Goal: Information Seeking & Learning: Compare options

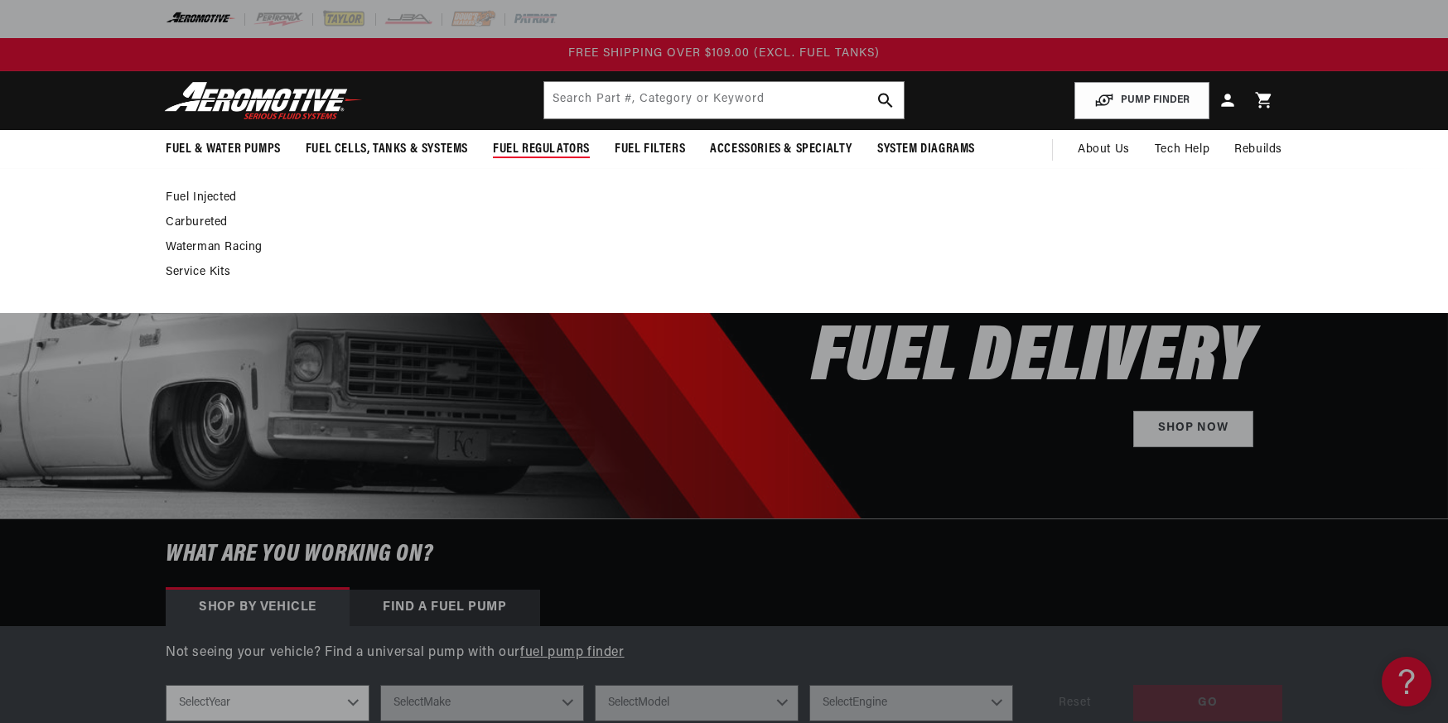
click at [201, 200] on link "Fuel Injected" at bounding box center [716, 197] width 1100 height 15
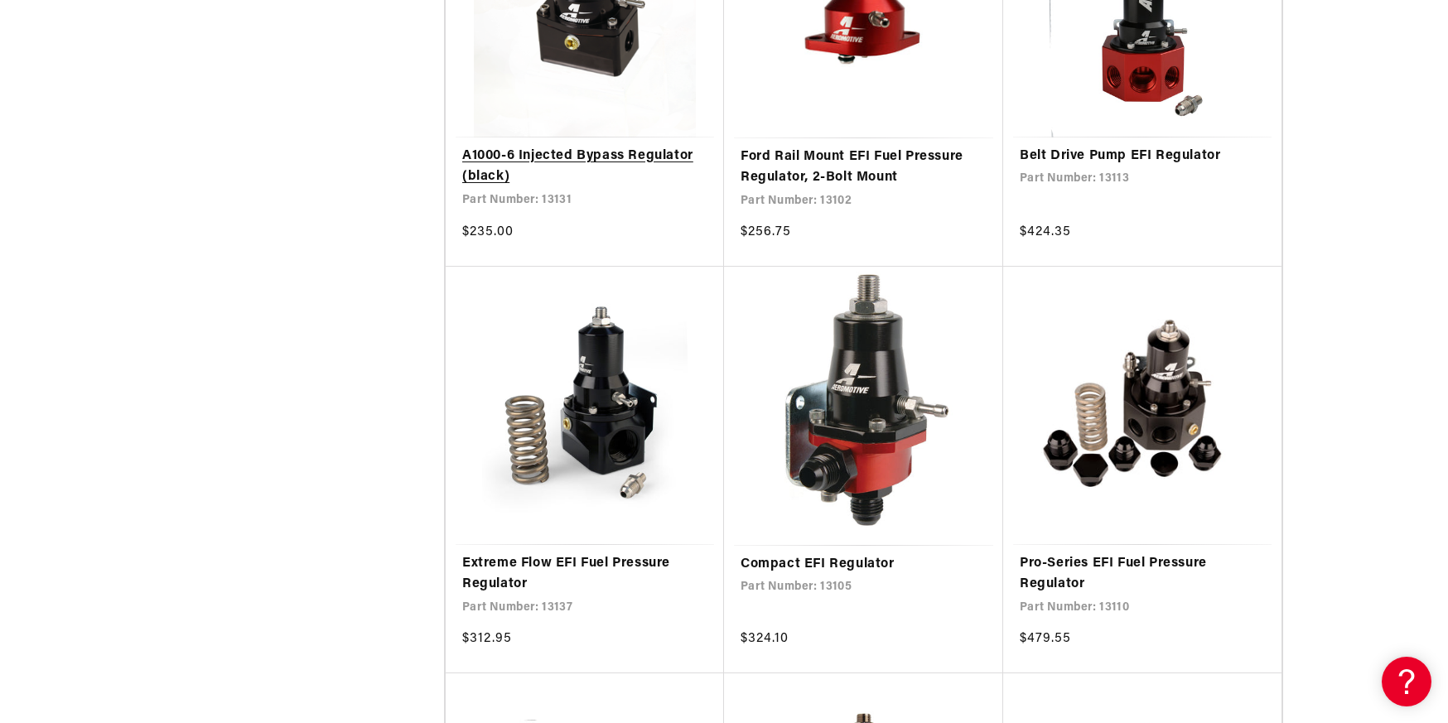
scroll to position [1822, 0]
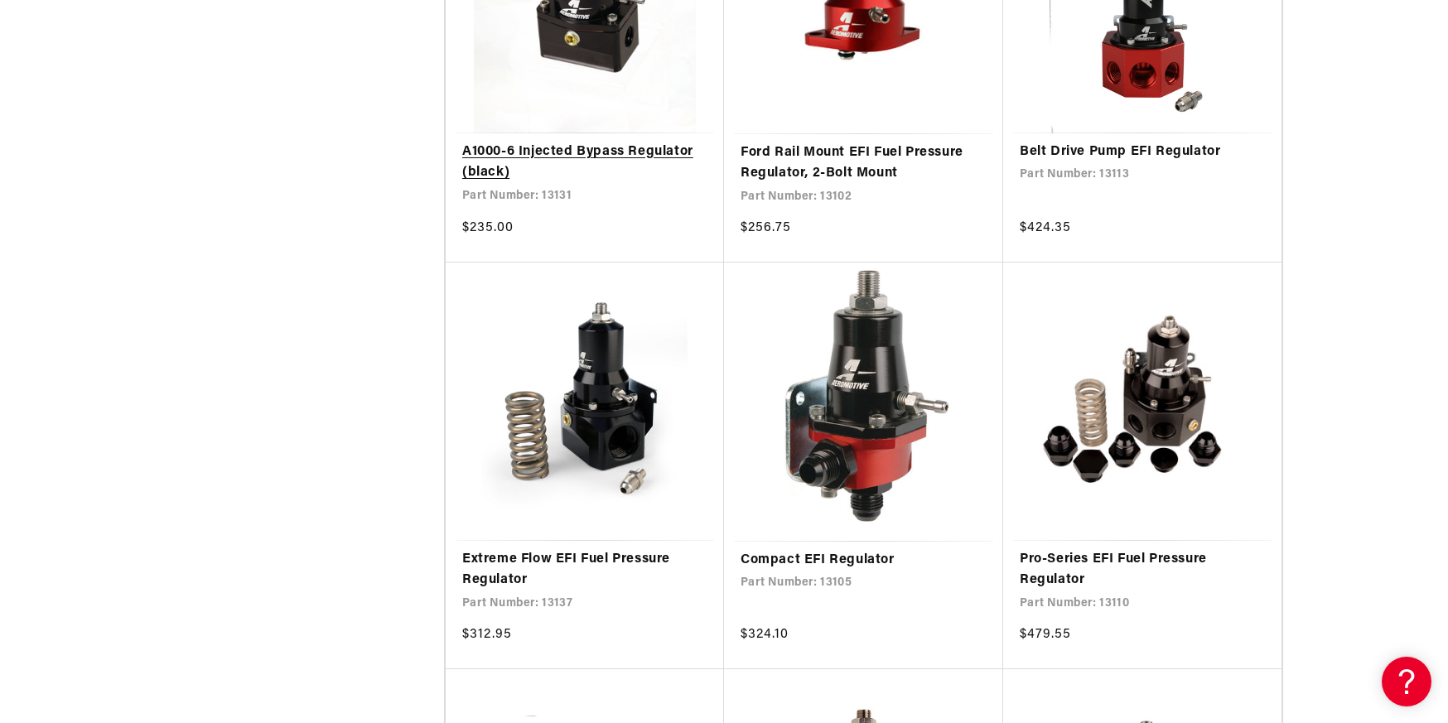
click at [585, 154] on link "A1000-6 Injected Bypass Regulator (black)" at bounding box center [584, 163] width 245 height 42
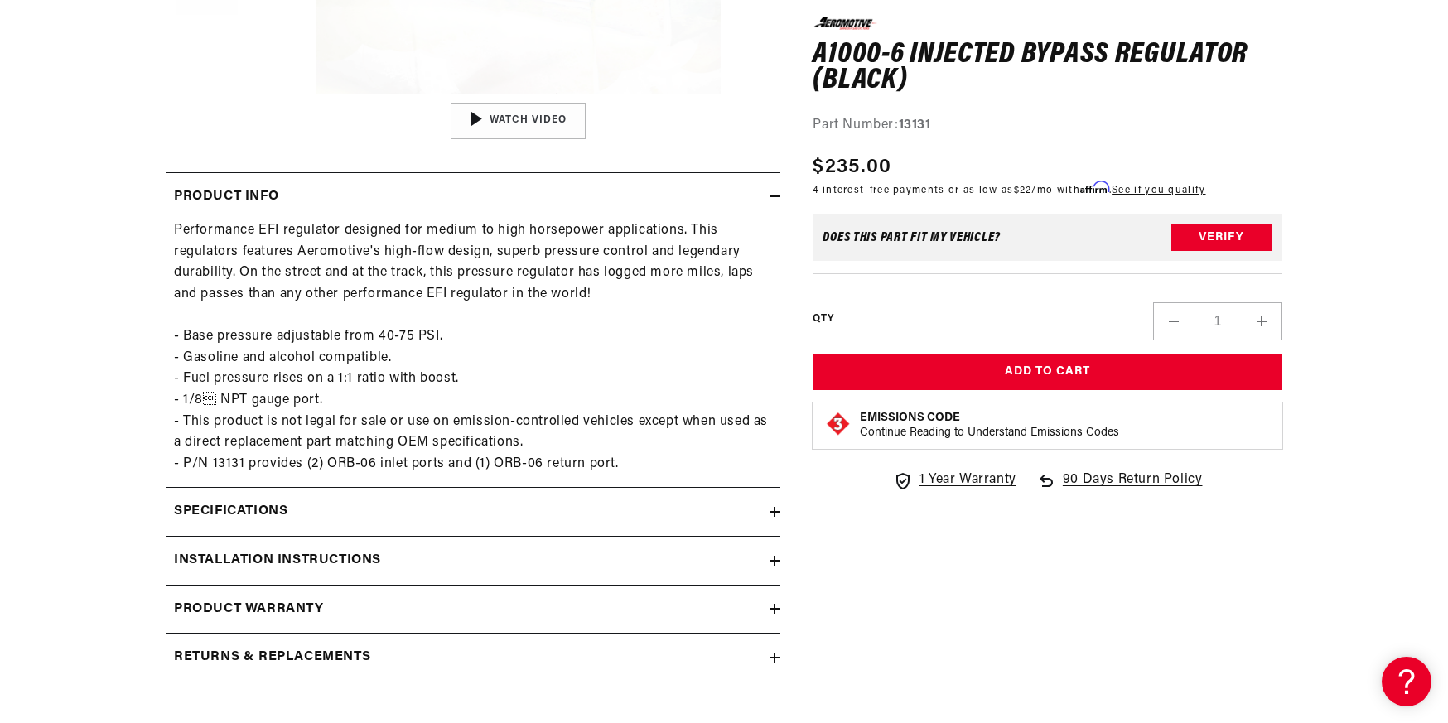
scroll to position [663, 0]
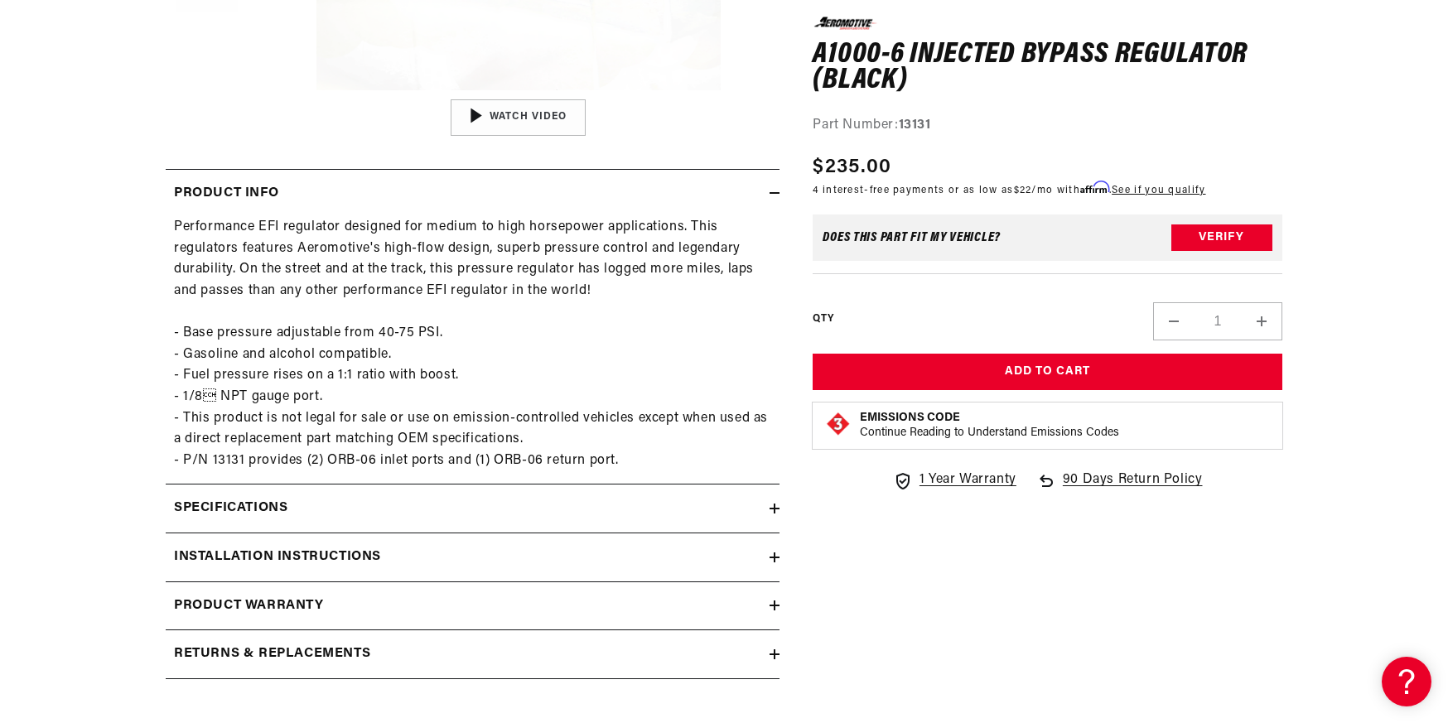
click at [771, 509] on icon at bounding box center [774, 509] width 10 height 0
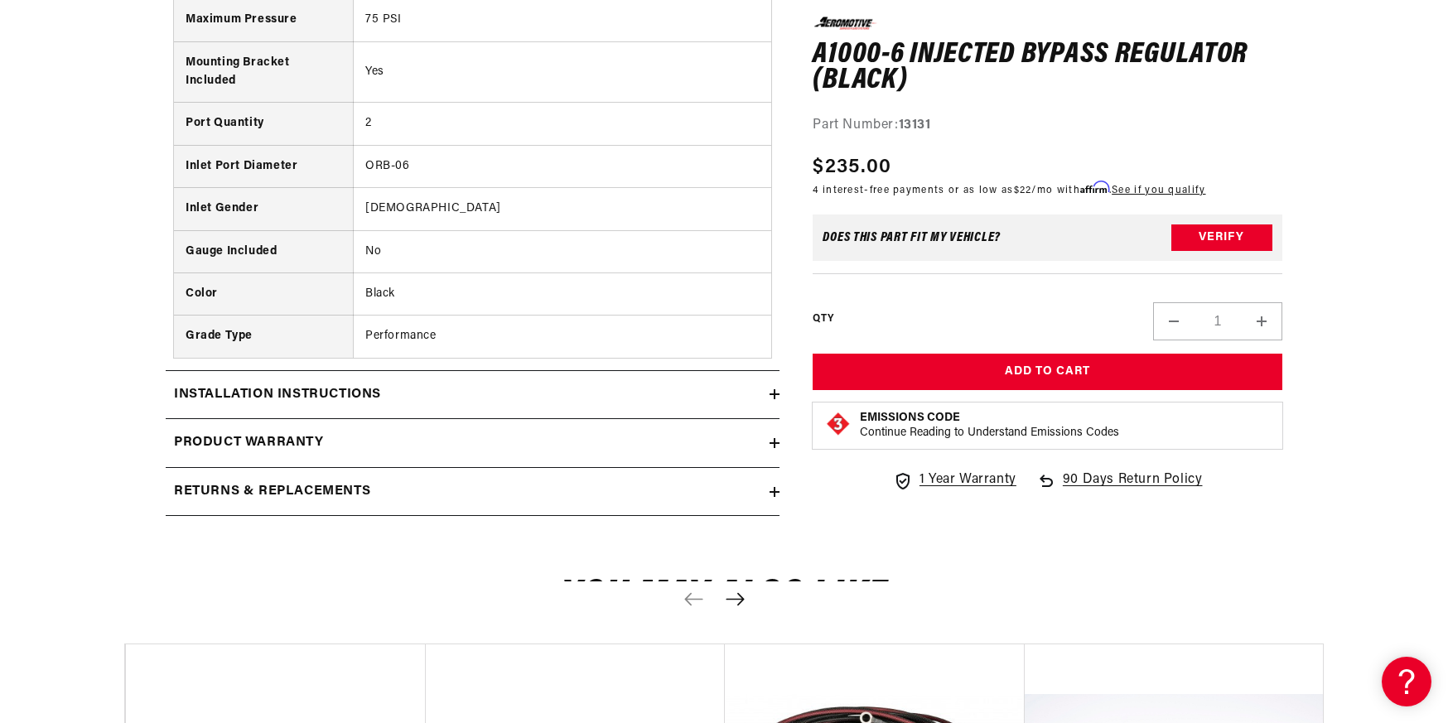
scroll to position [1325, 0]
click at [771, 396] on icon at bounding box center [774, 393] width 10 height 10
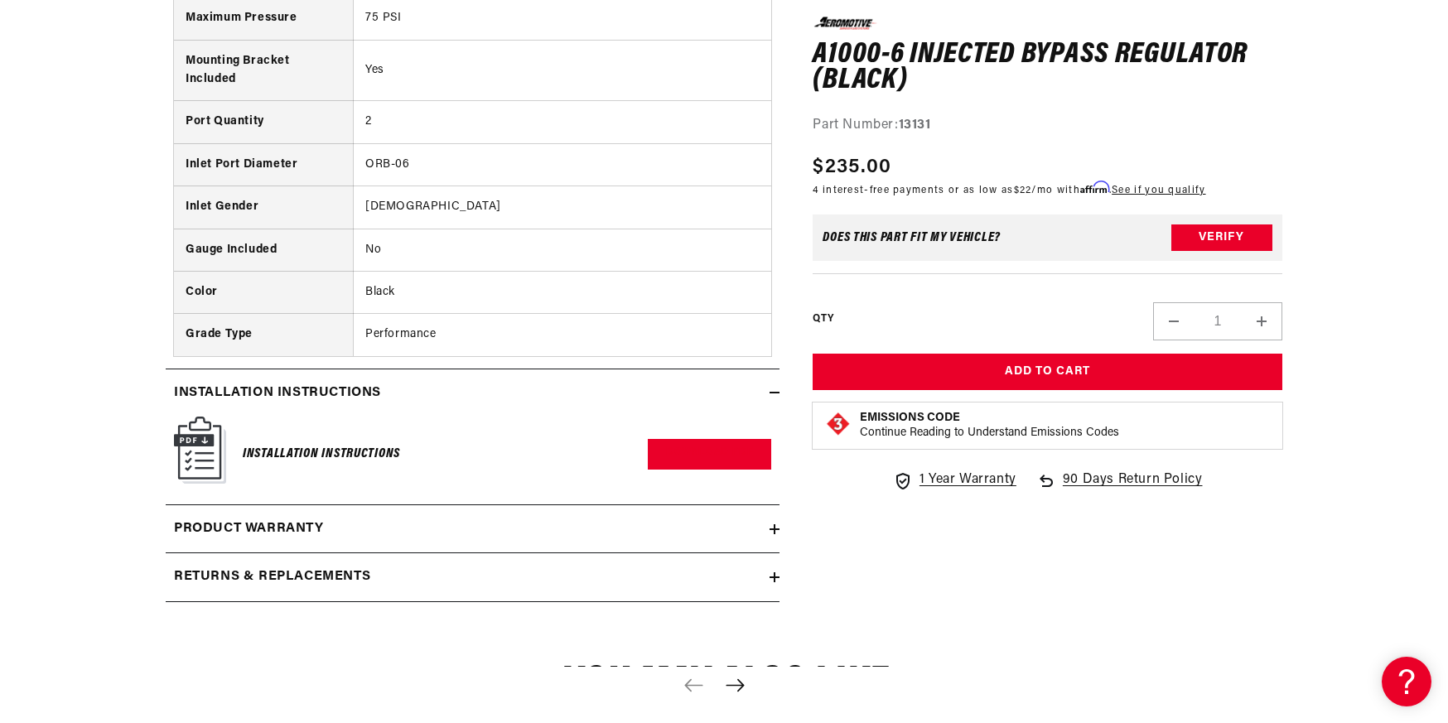
click at [298, 454] on h6 "Installation Instructions" at bounding box center [321, 454] width 157 height 22
click at [203, 448] on img at bounding box center [200, 450] width 52 height 67
click at [204, 448] on img at bounding box center [200, 450] width 52 height 67
click at [685, 451] on link "Download PDF" at bounding box center [709, 454] width 123 height 31
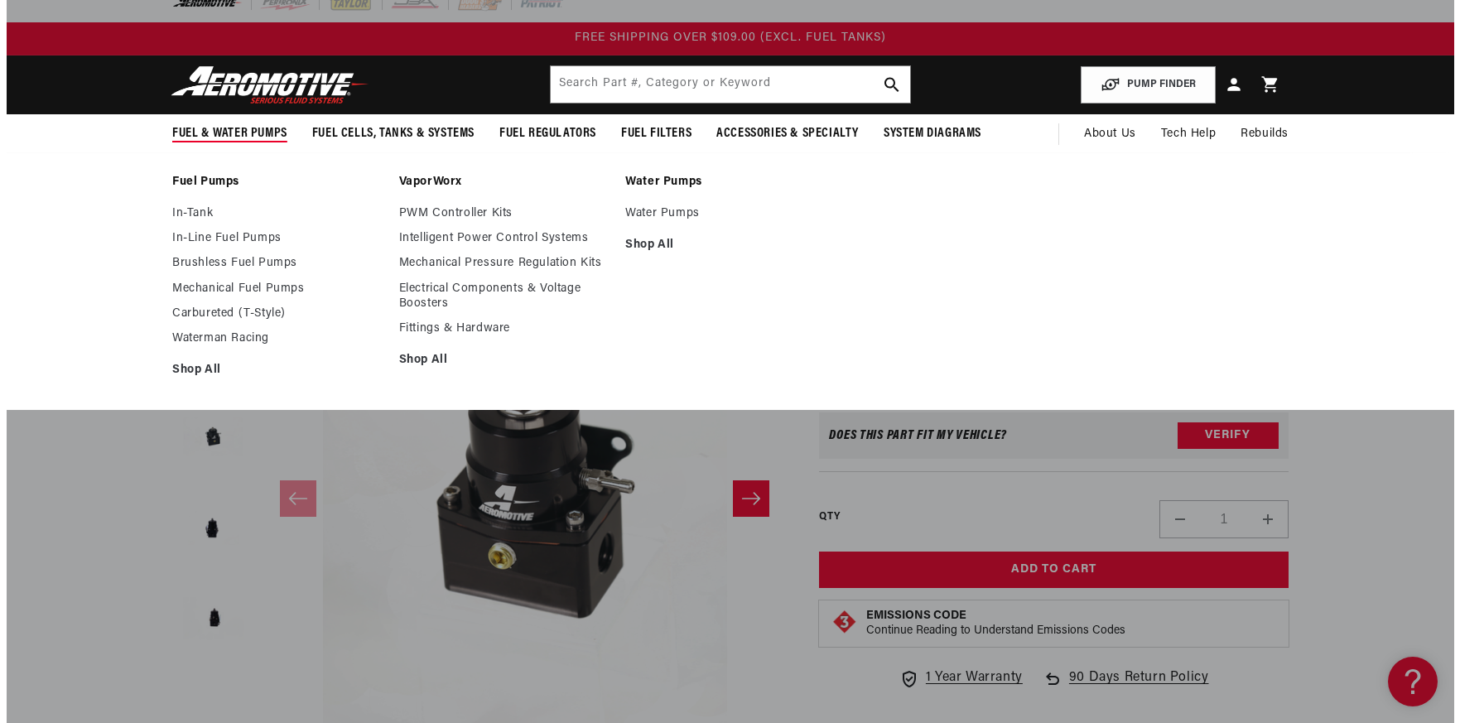
scroll to position [0, 0]
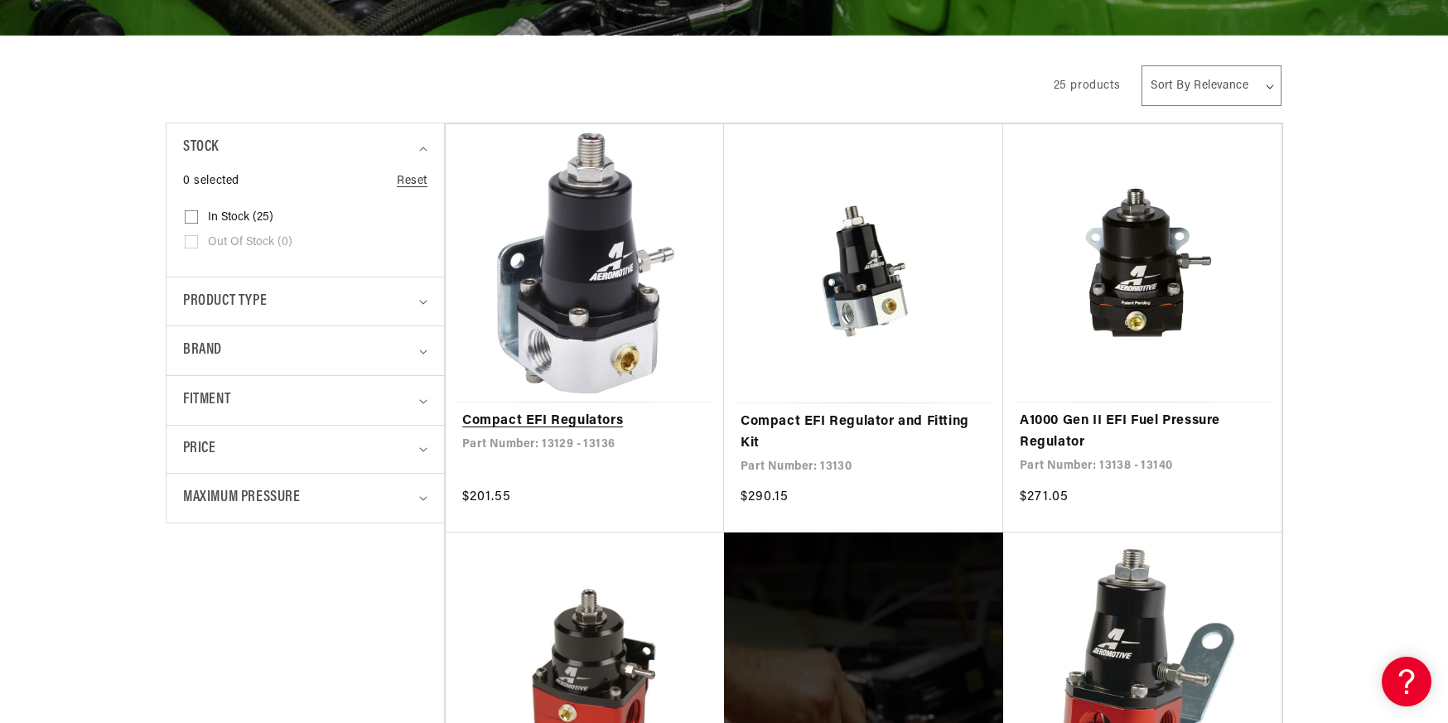
click at [591, 411] on link "Compact EFI Regulators" at bounding box center [584, 422] width 245 height 22
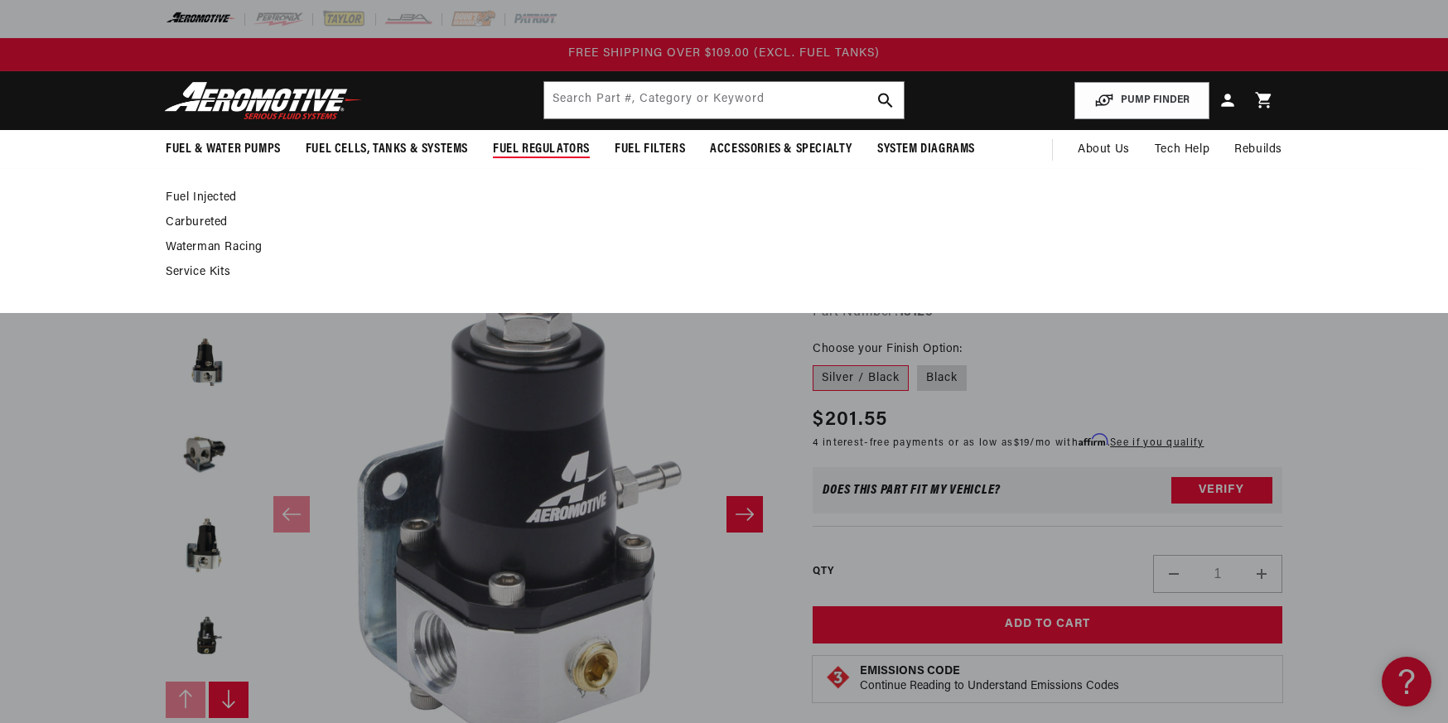
click at [534, 143] on span "Fuel Regulators" at bounding box center [541, 149] width 97 height 17
click at [194, 193] on link "Fuel Injected" at bounding box center [716, 197] width 1100 height 15
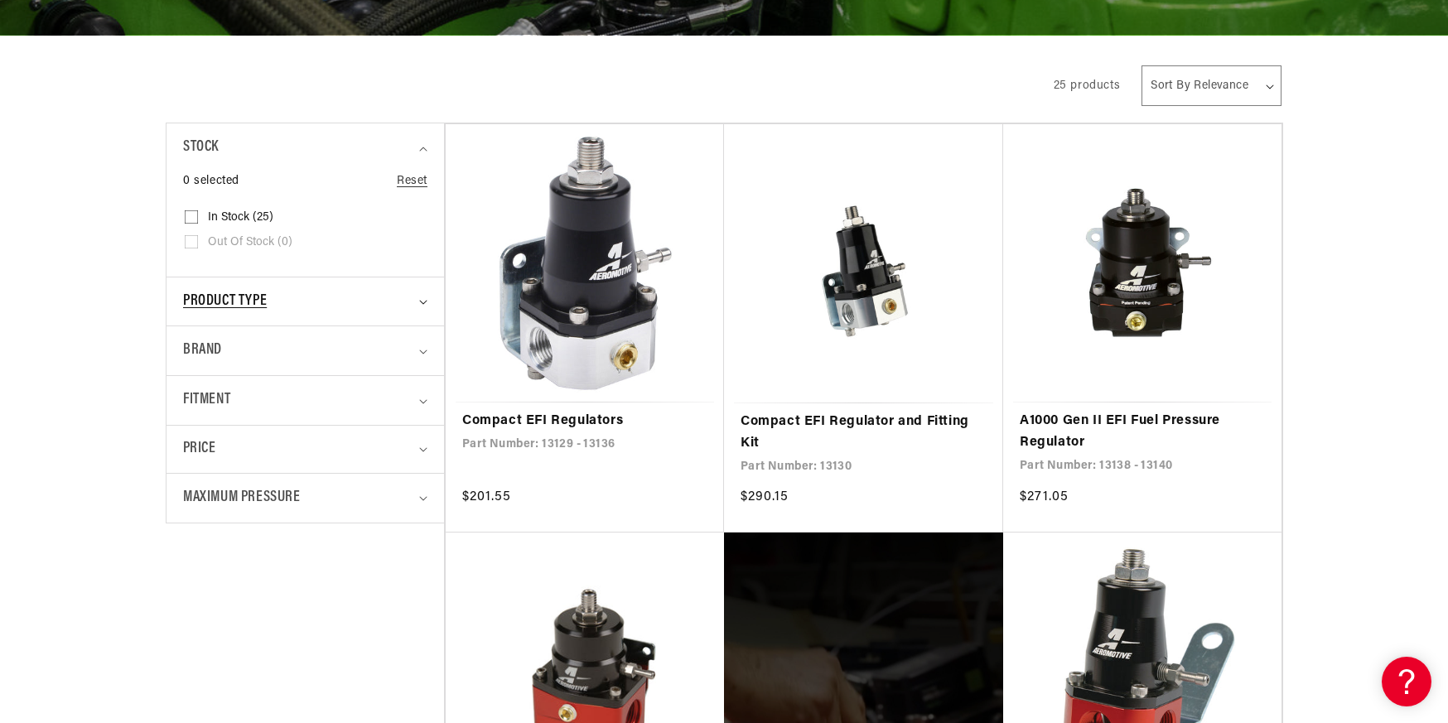
click at [422, 304] on icon "Product type (0 selected)" at bounding box center [423, 302] width 8 height 5
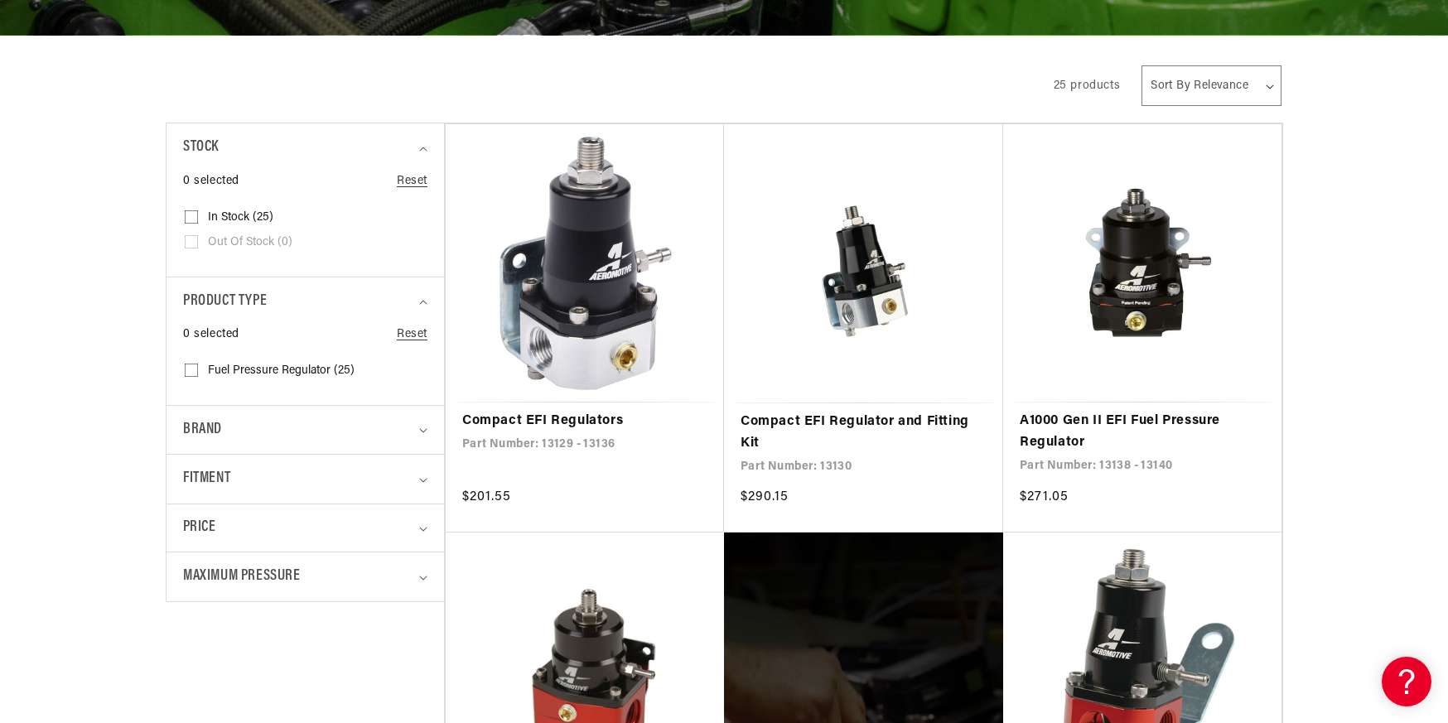
click at [177, 374] on details "Product type 0 selected Reset Product type Fuel Pressure Regulator (25) Fuel Pr…" at bounding box center [304, 341] width 277 height 128
click at [199, 372] on label "Fuel Pressure Regulator (25) Fuel Pressure Regulator (25 products)" at bounding box center [300, 371] width 231 height 25
click at [198, 372] on input "Fuel Pressure Regulator (25) Fuel Pressure Regulator (25 products)" at bounding box center [191, 373] width 13 height 13
checkbox input "true"
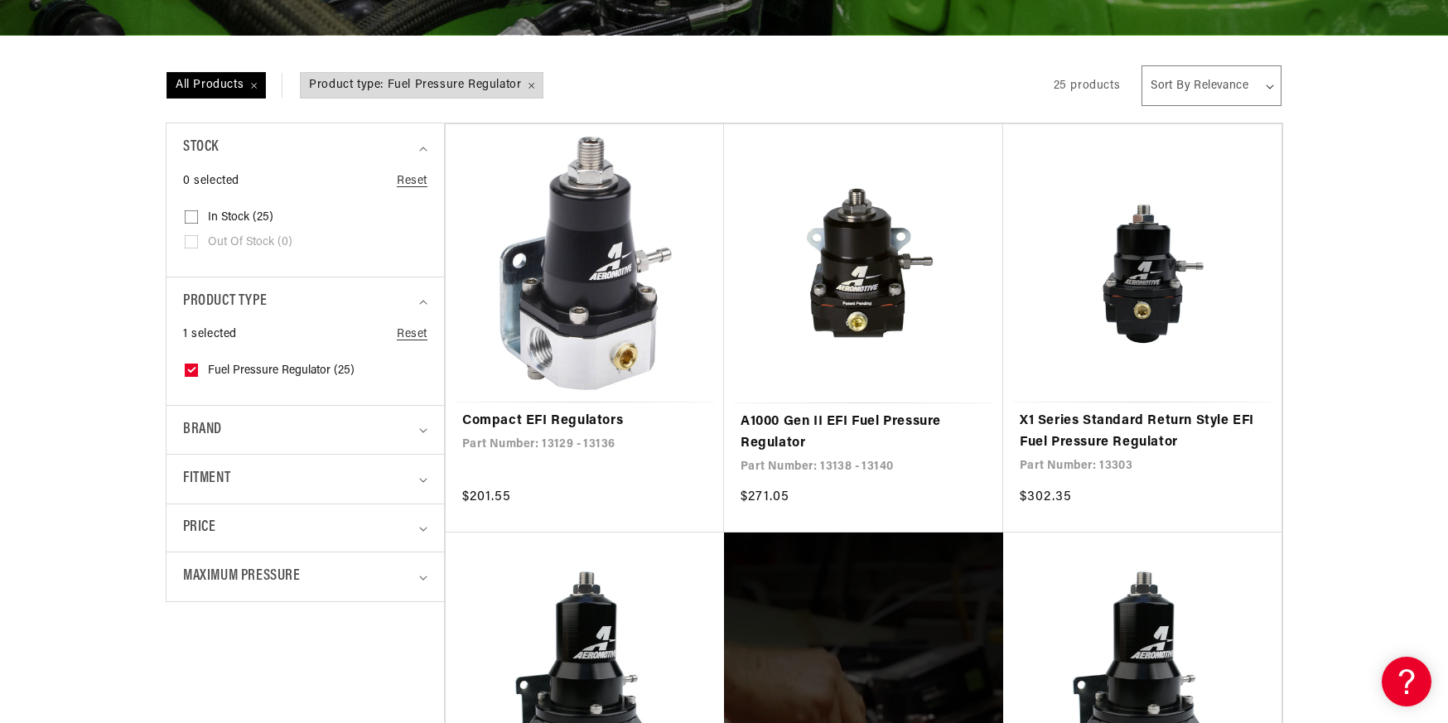
click at [428, 576] on details "Maximum Pressure 0 selected Reset Maximum Pressure 20 PSI (1) 20 PSI (1 product)" at bounding box center [304, 577] width 277 height 50
click at [420, 579] on icon "Maximum Pressure (0 selected)" at bounding box center [423, 578] width 8 height 5
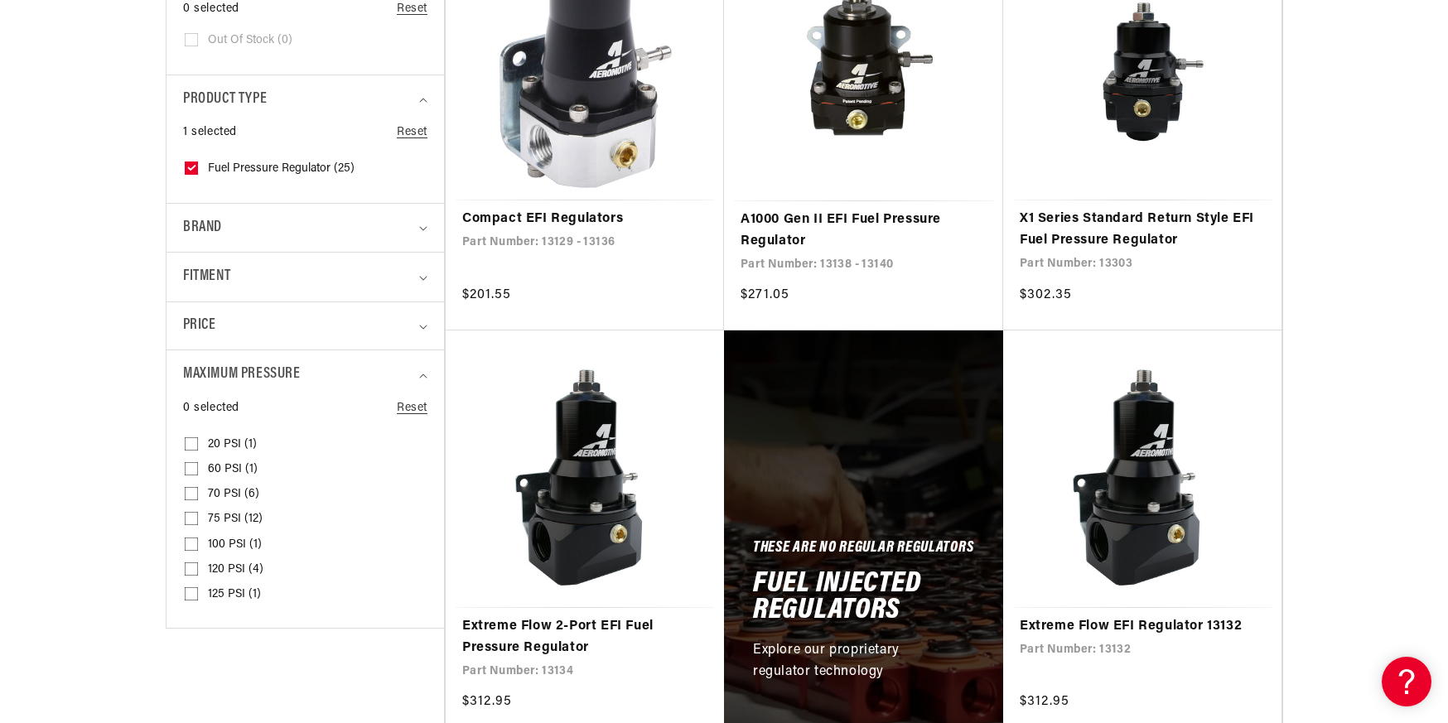
scroll to position [580, 0]
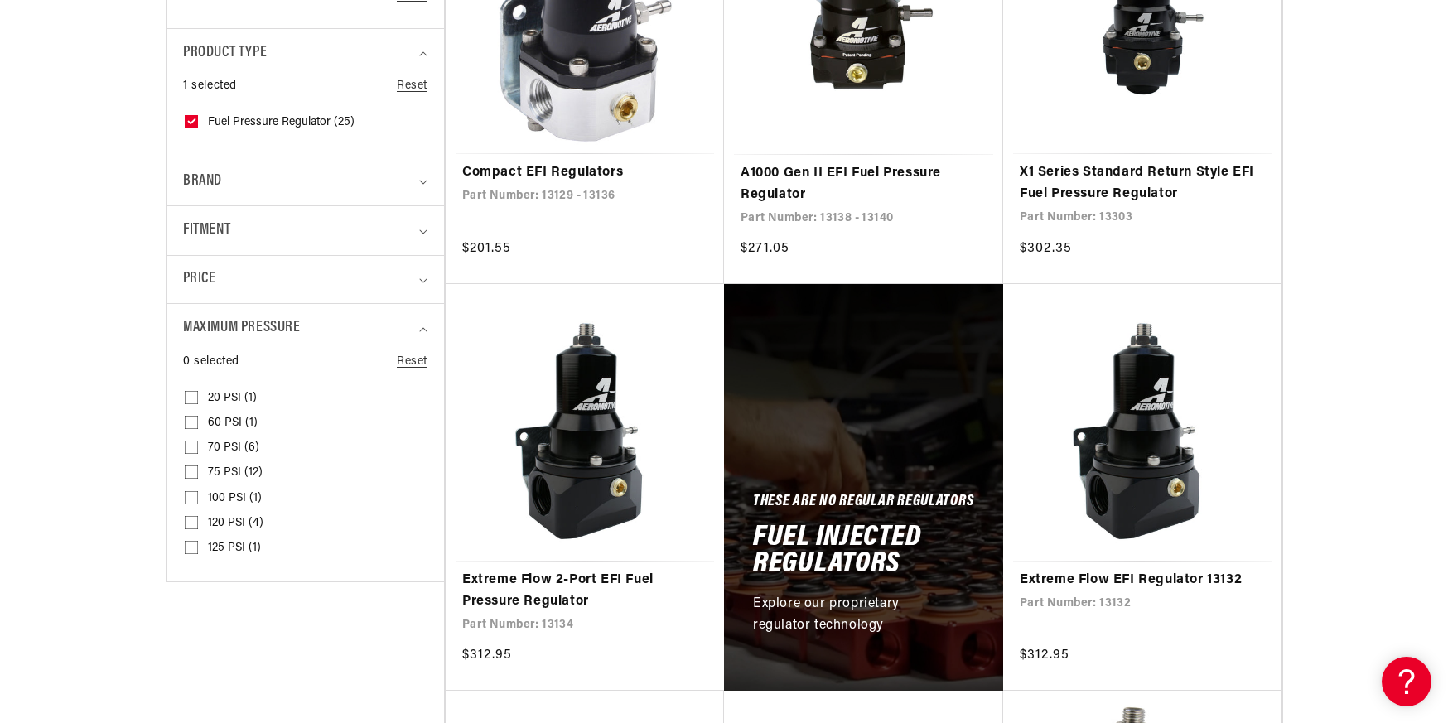
click at [188, 421] on input "60 PSI (1) 60 PSI (1 product)" at bounding box center [191, 425] width 13 height 13
checkbox input "true"
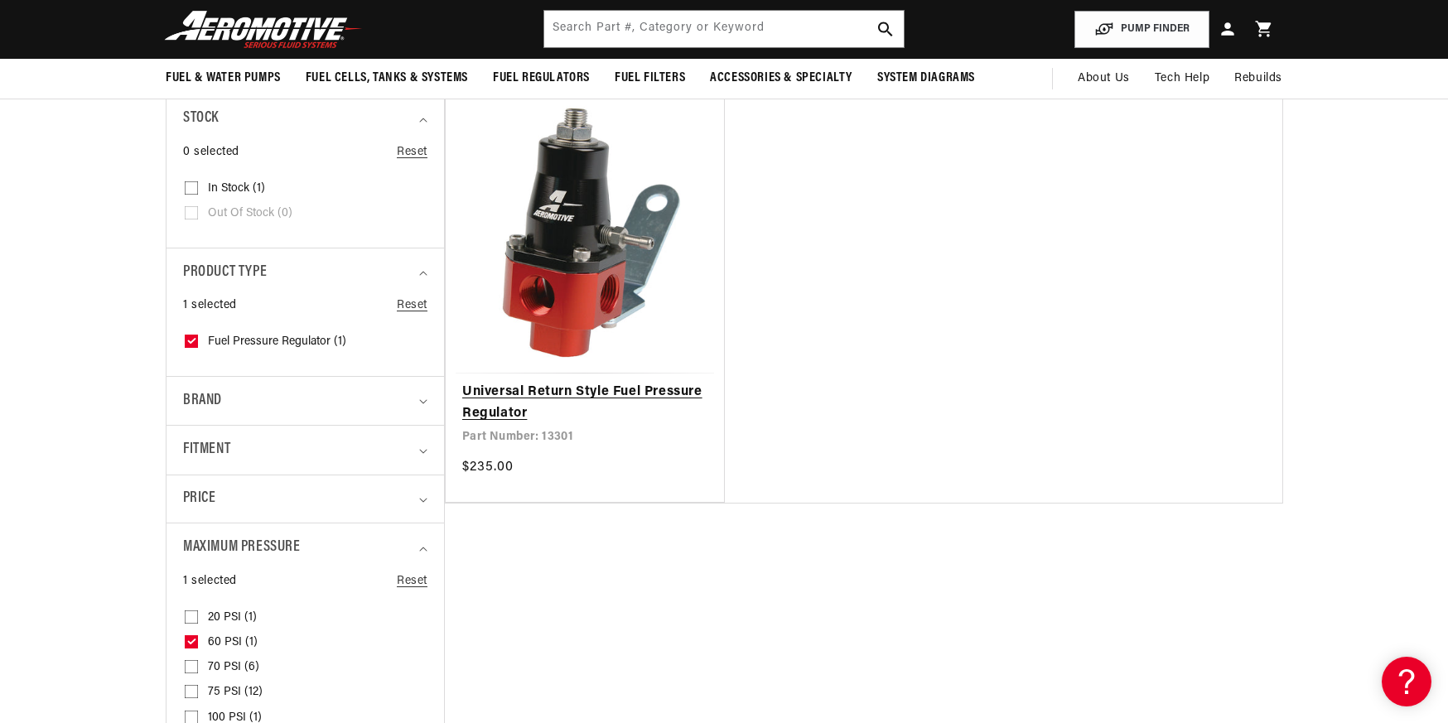
scroll to position [331, 0]
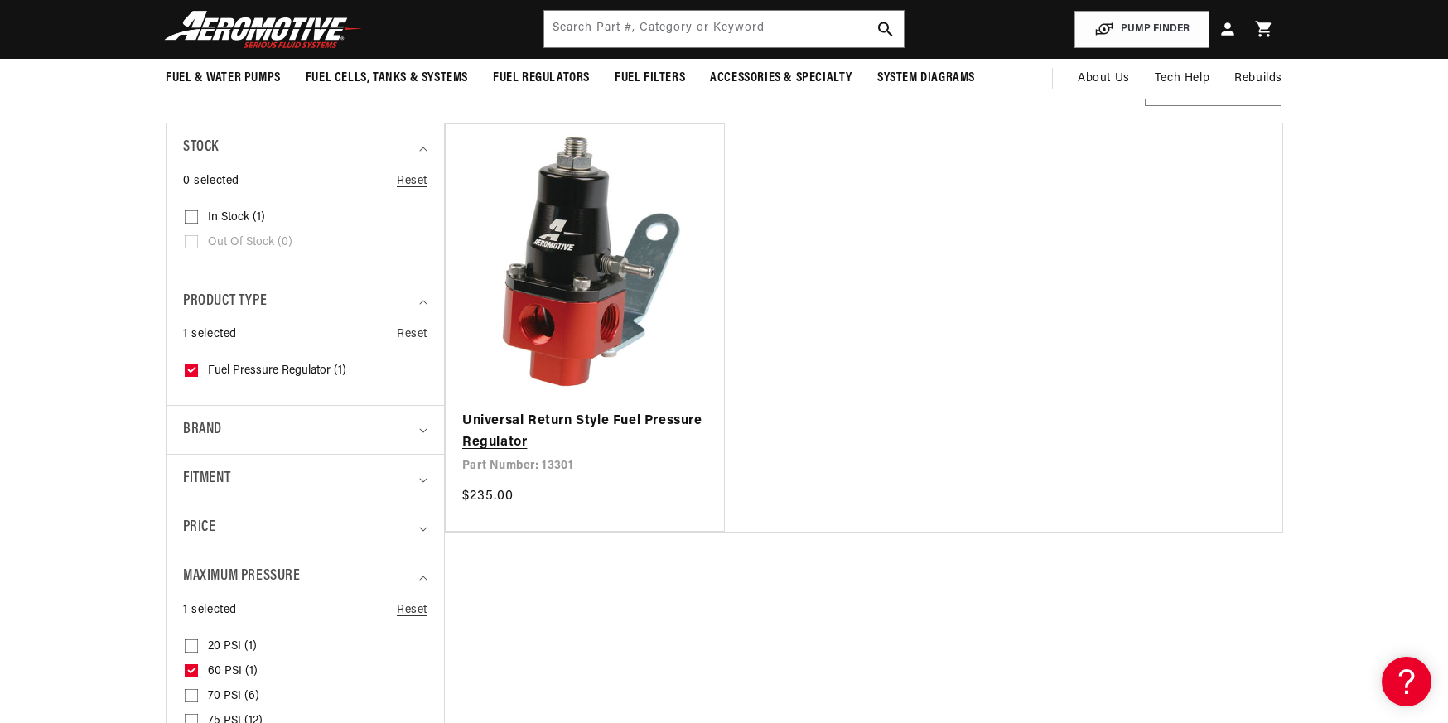
click at [541, 423] on link "Universal Return Style Fuel Pressure Regulator" at bounding box center [584, 432] width 245 height 42
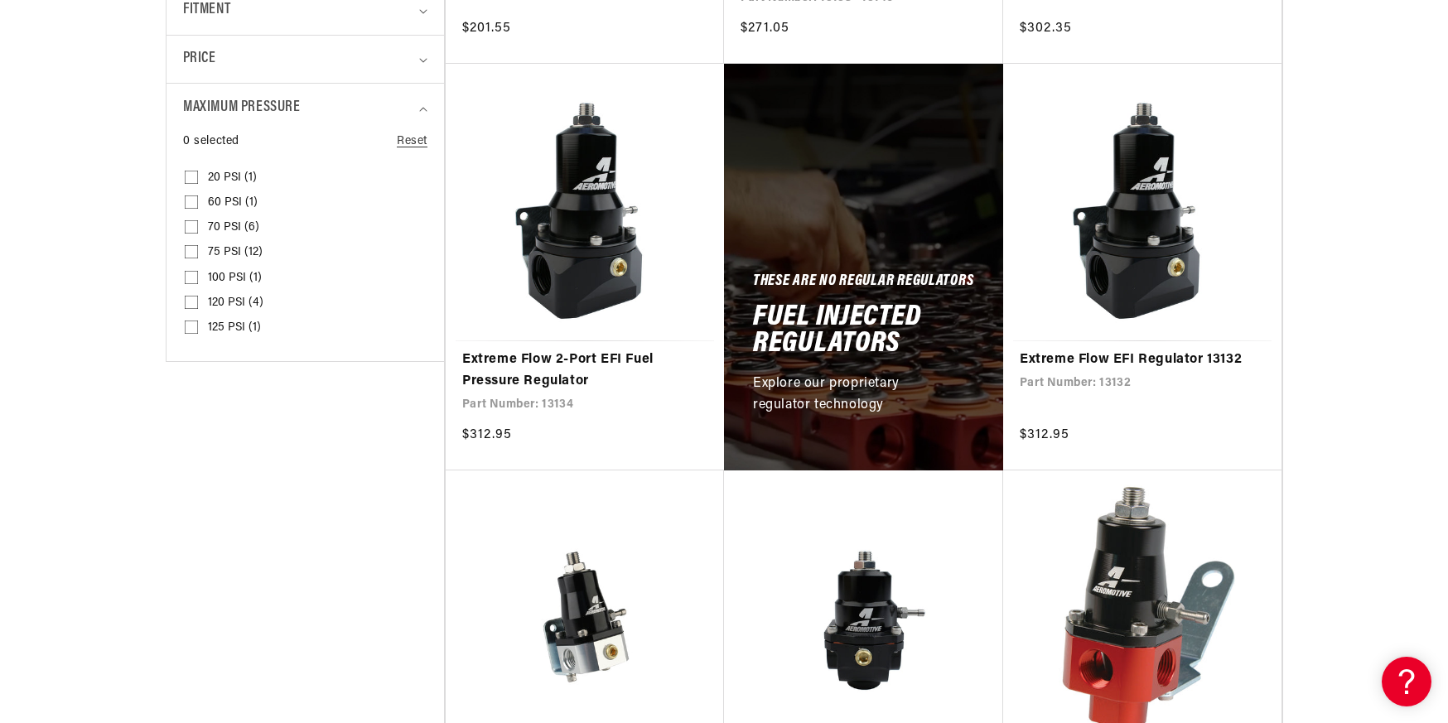
scroll to position [994, 0]
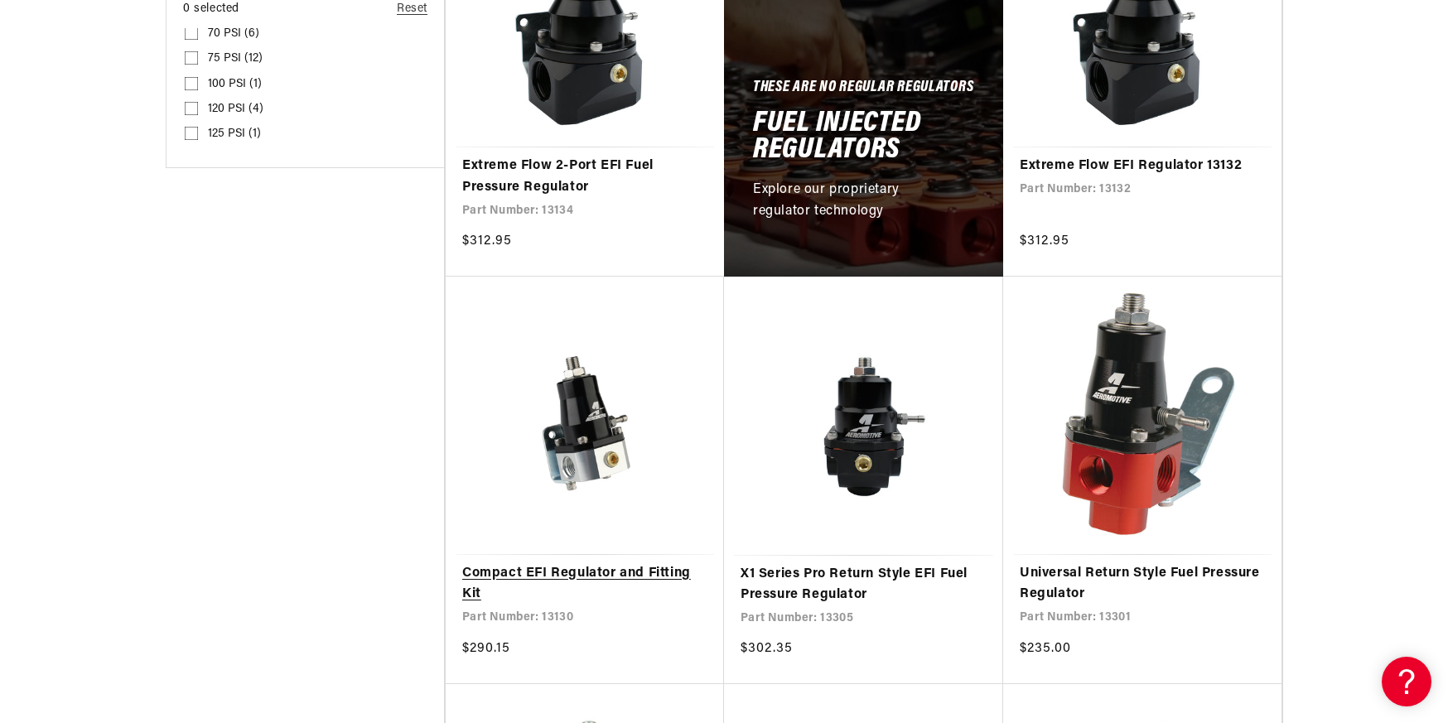
click at [577, 572] on link "Compact EFI Regulator and Fitting Kit" at bounding box center [584, 584] width 245 height 42
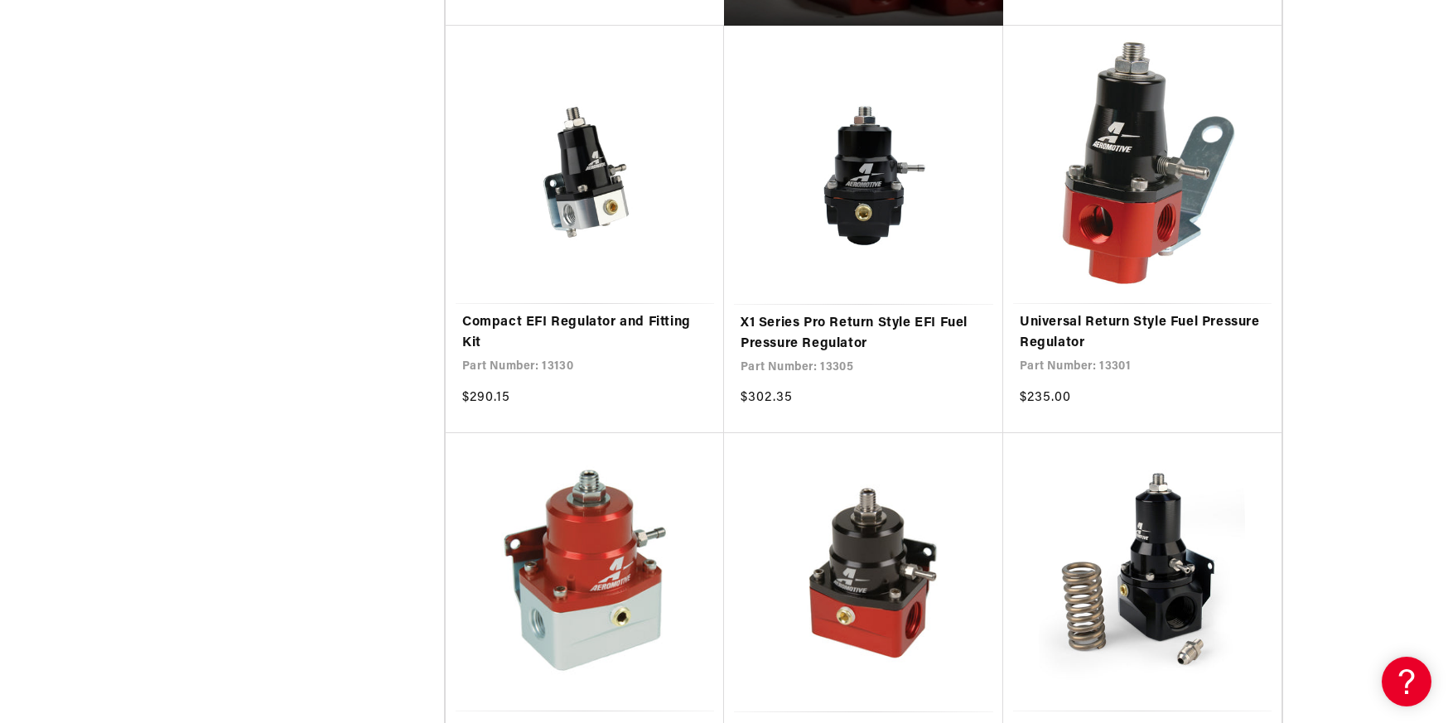
scroll to position [1491, 0]
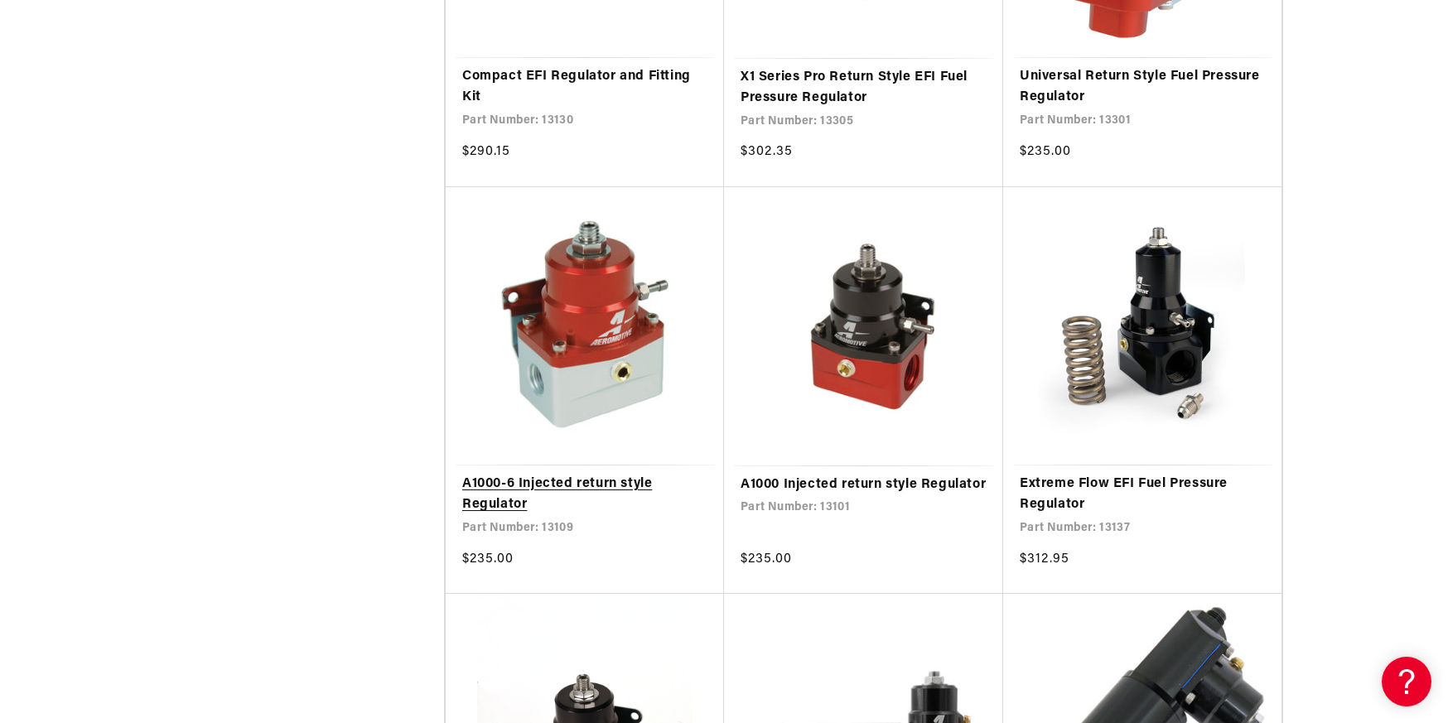
click at [594, 485] on link "A1000-6 Injected return style Regulator" at bounding box center [584, 495] width 245 height 42
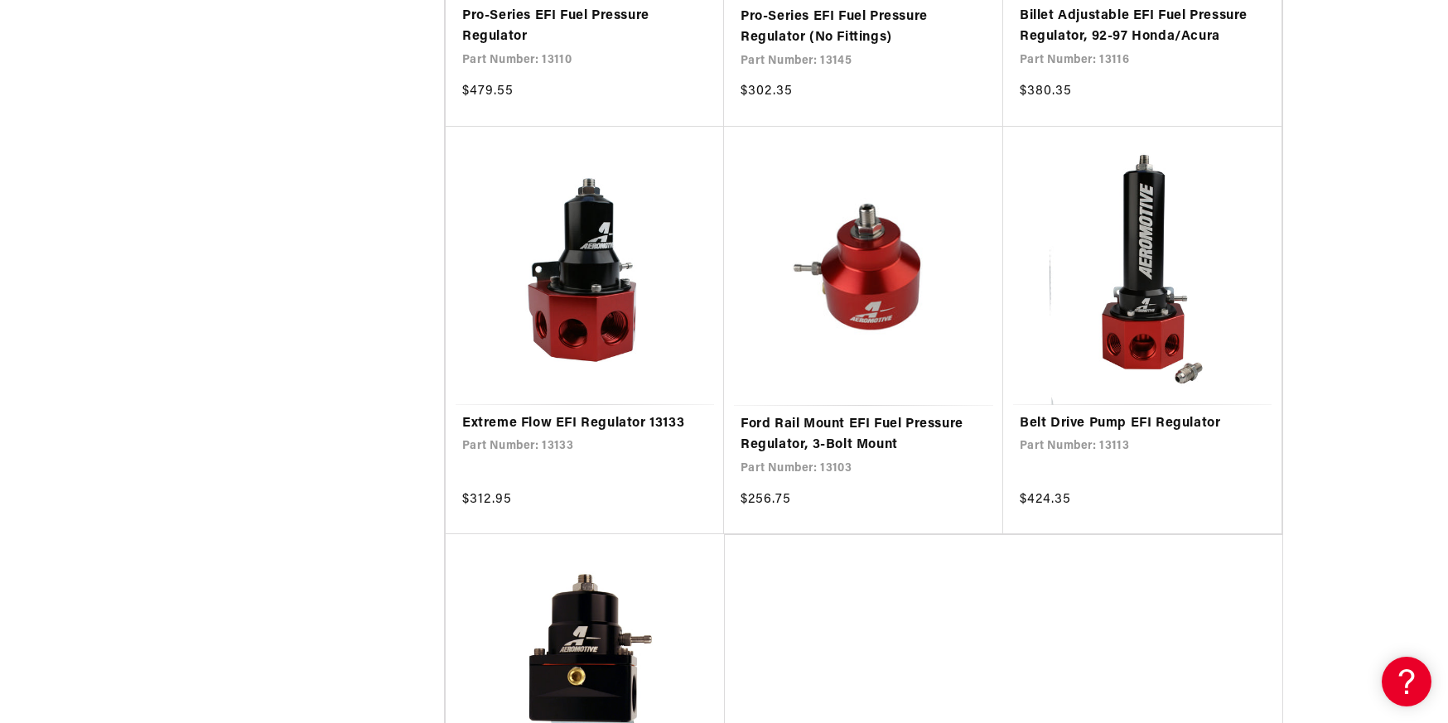
scroll to position [3230, 0]
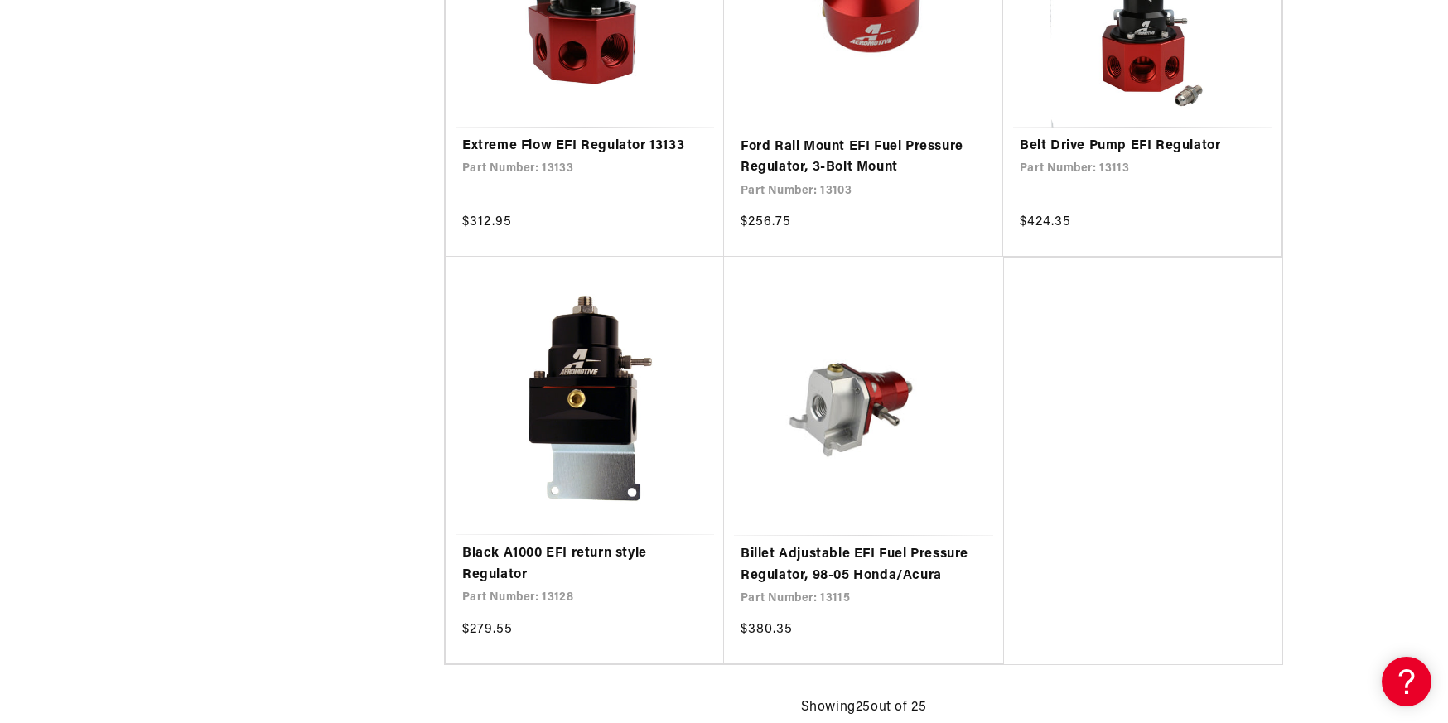
scroll to position [3644, 0]
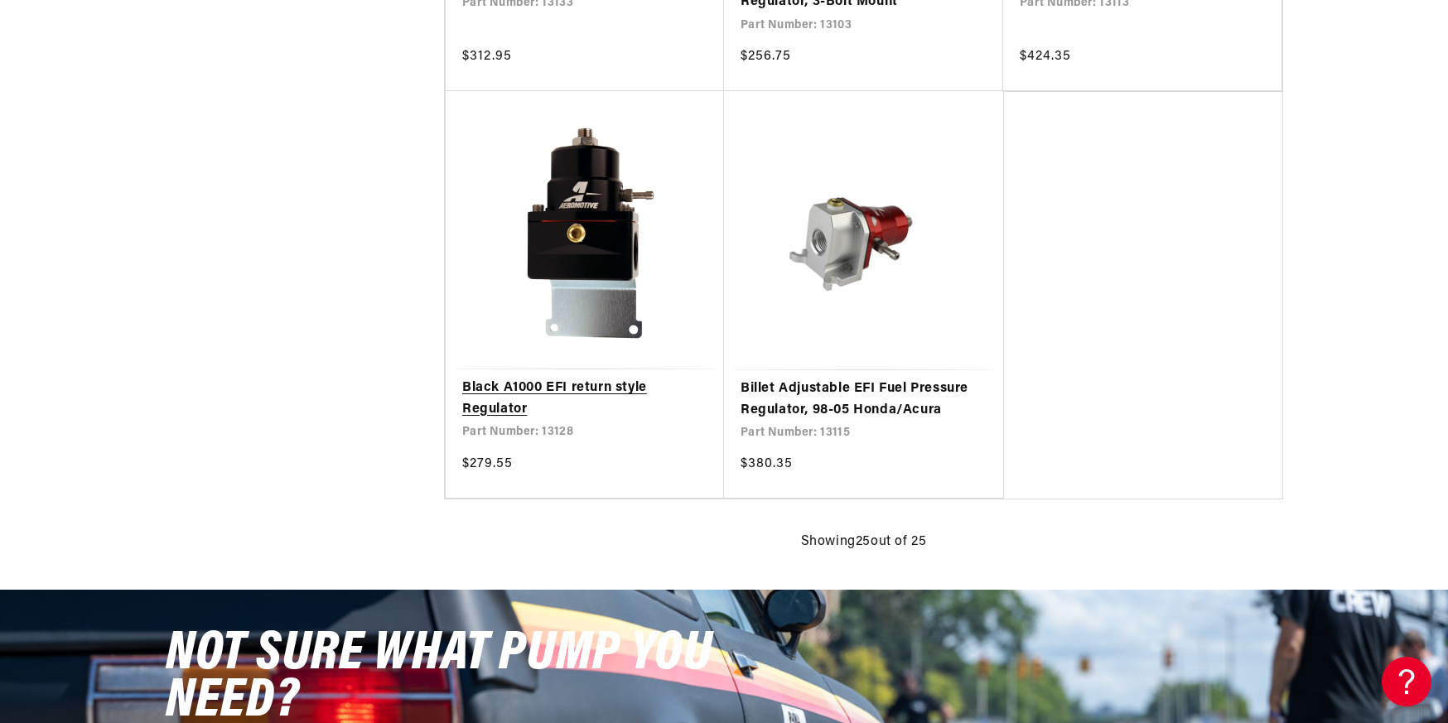
click at [555, 392] on link "Black A1000 EFI return style Regulator" at bounding box center [584, 399] width 245 height 42
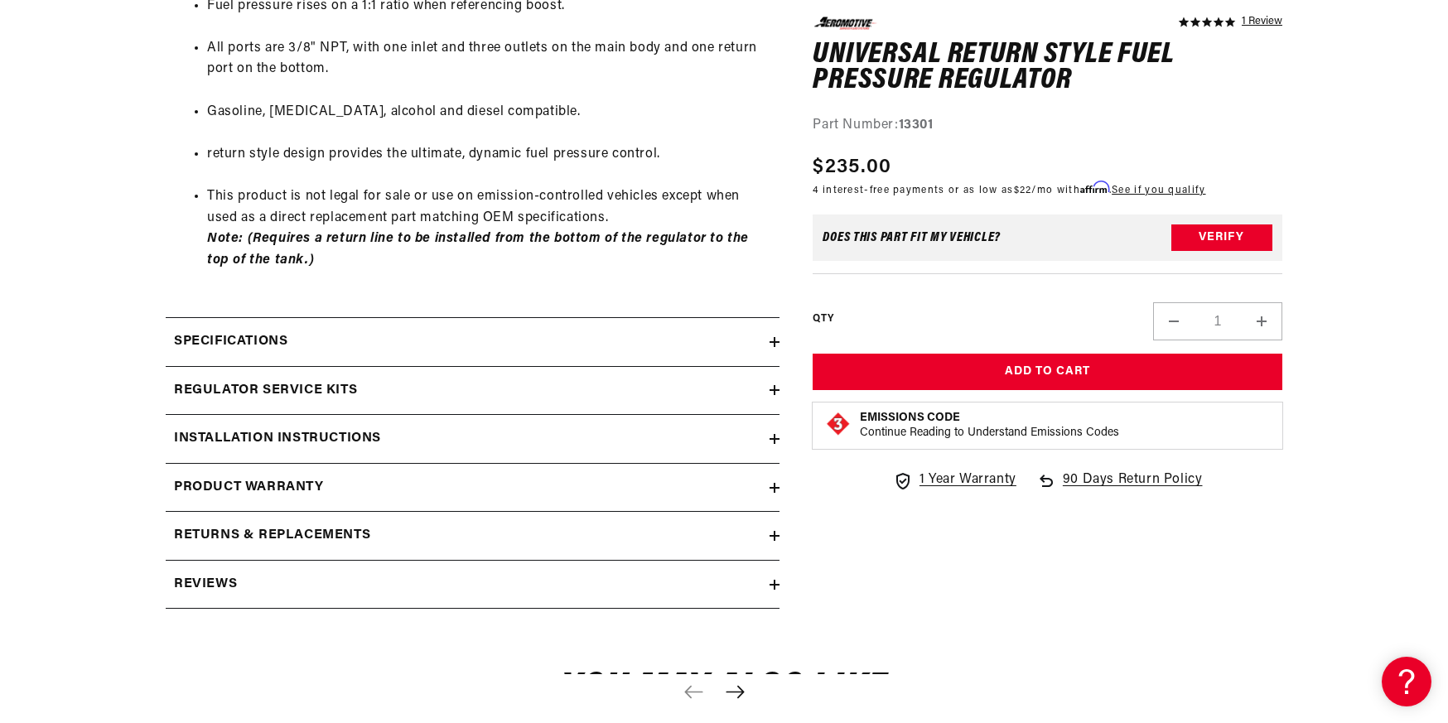
scroll to position [1160, 0]
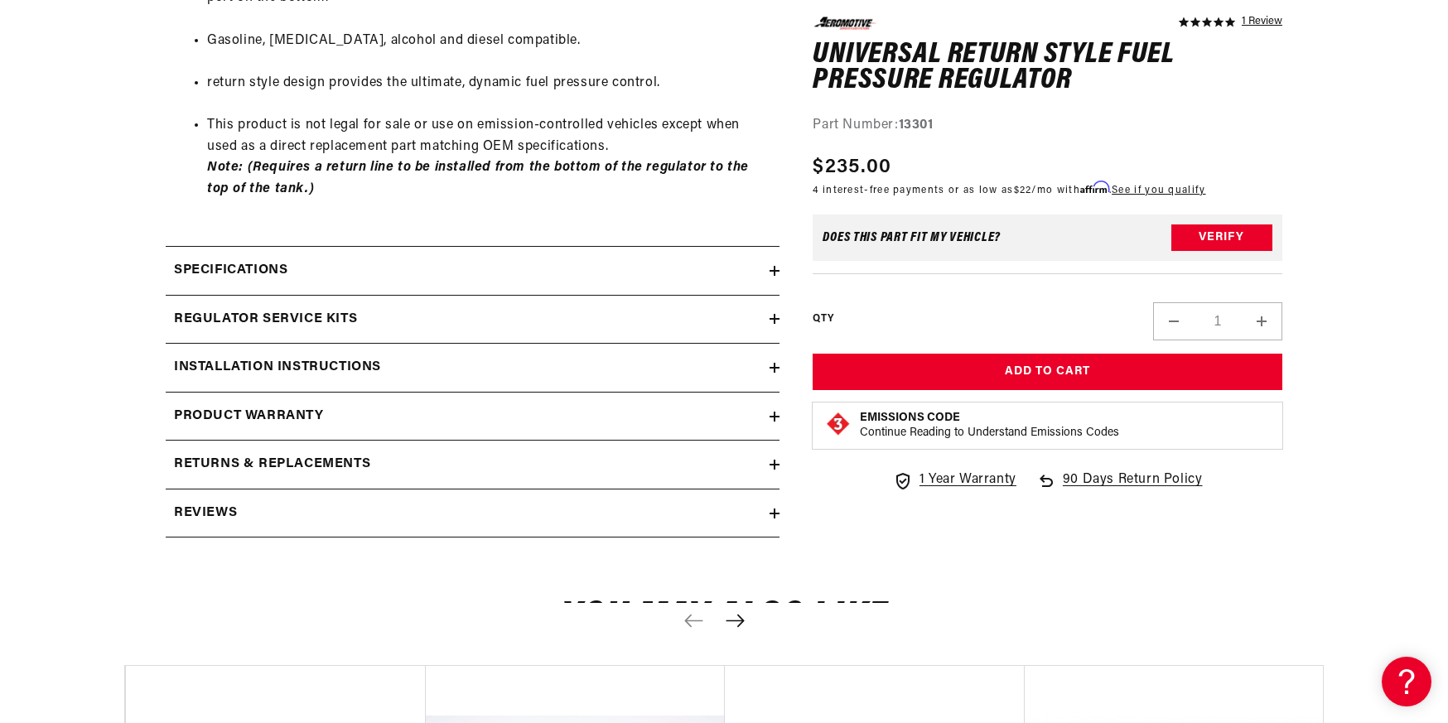
click at [775, 368] on icon at bounding box center [774, 368] width 10 height 0
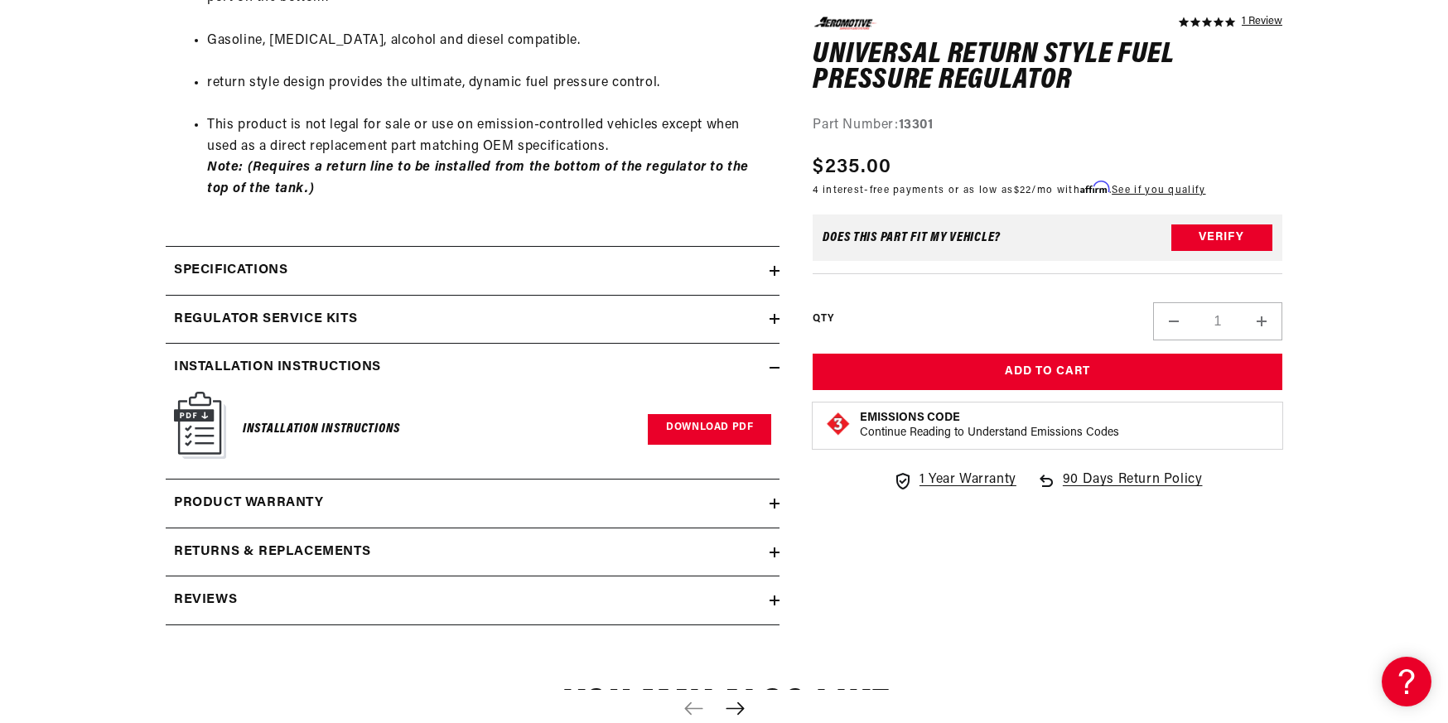
click at [673, 425] on link "Download PDF" at bounding box center [709, 429] width 123 height 31
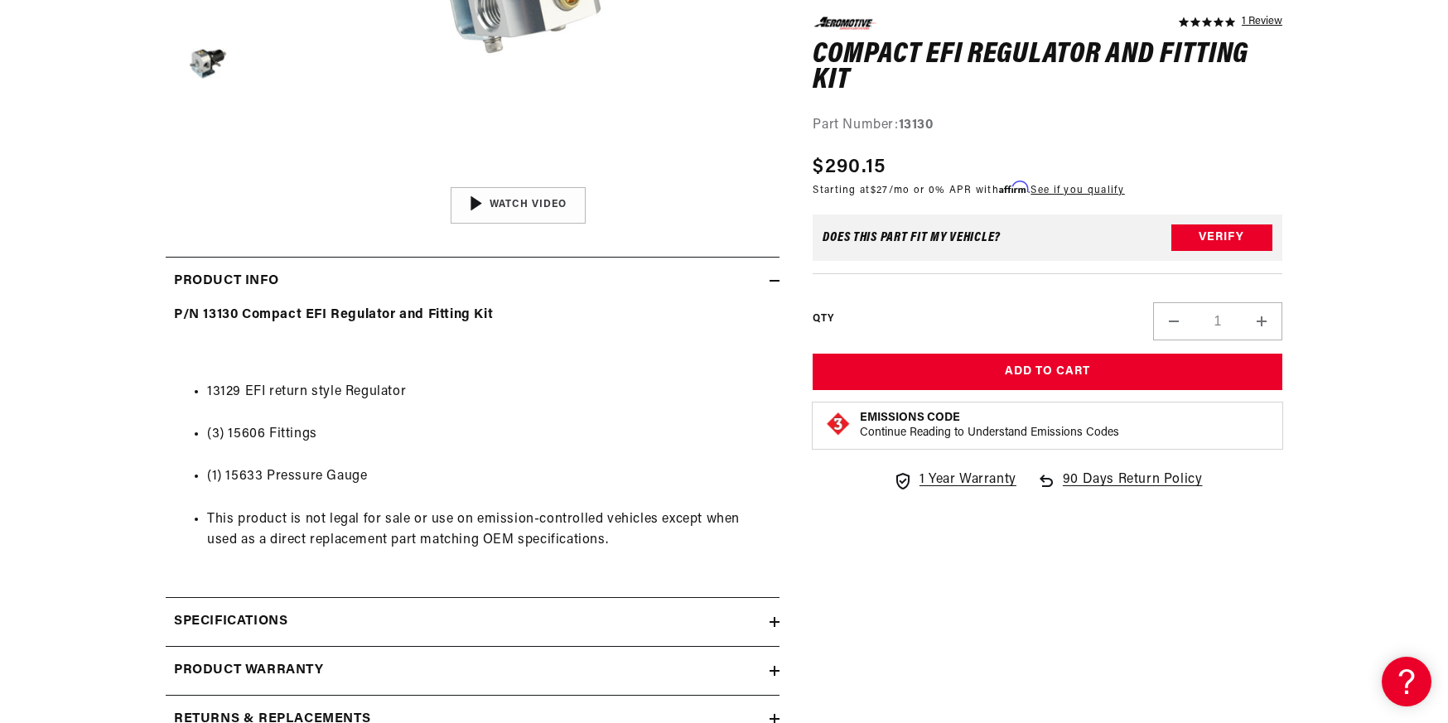
scroll to position [745, 0]
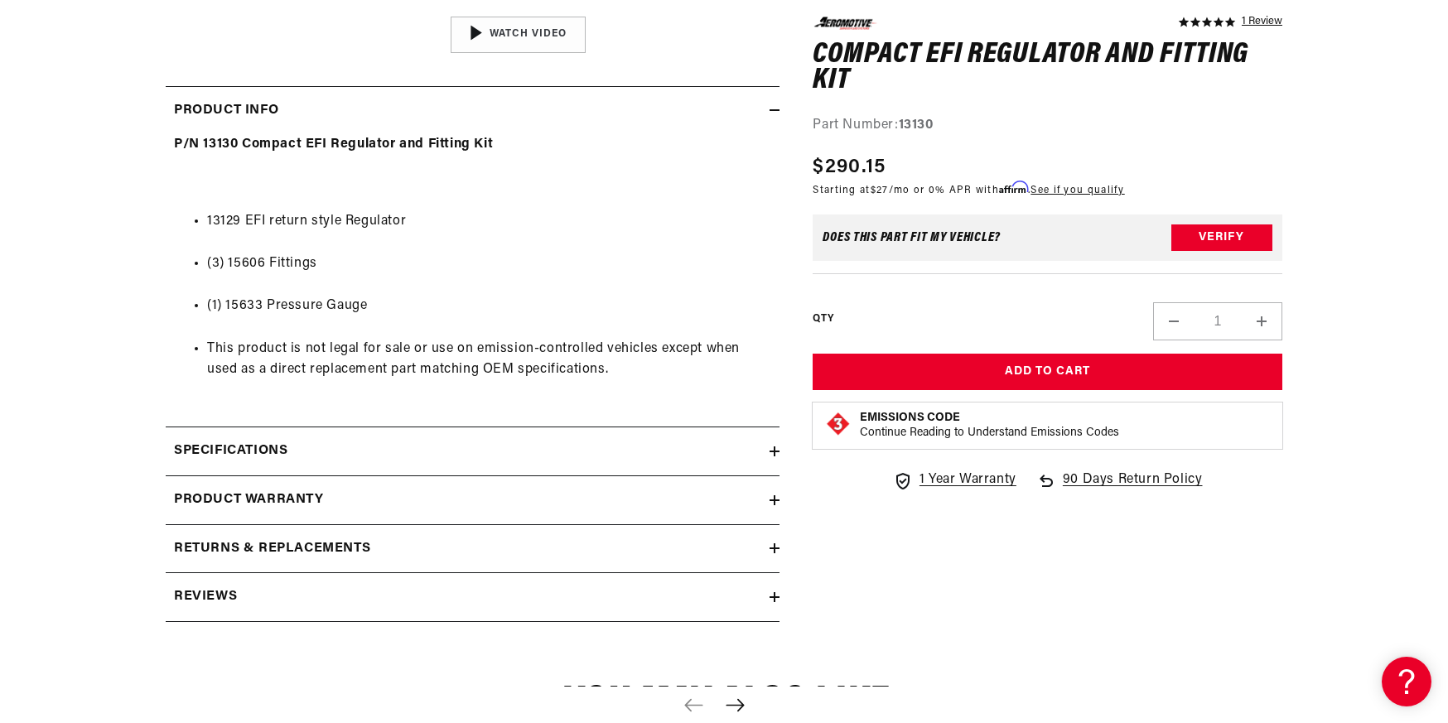
click at [769, 446] on div "Specifications" at bounding box center [468, 452] width 604 height 22
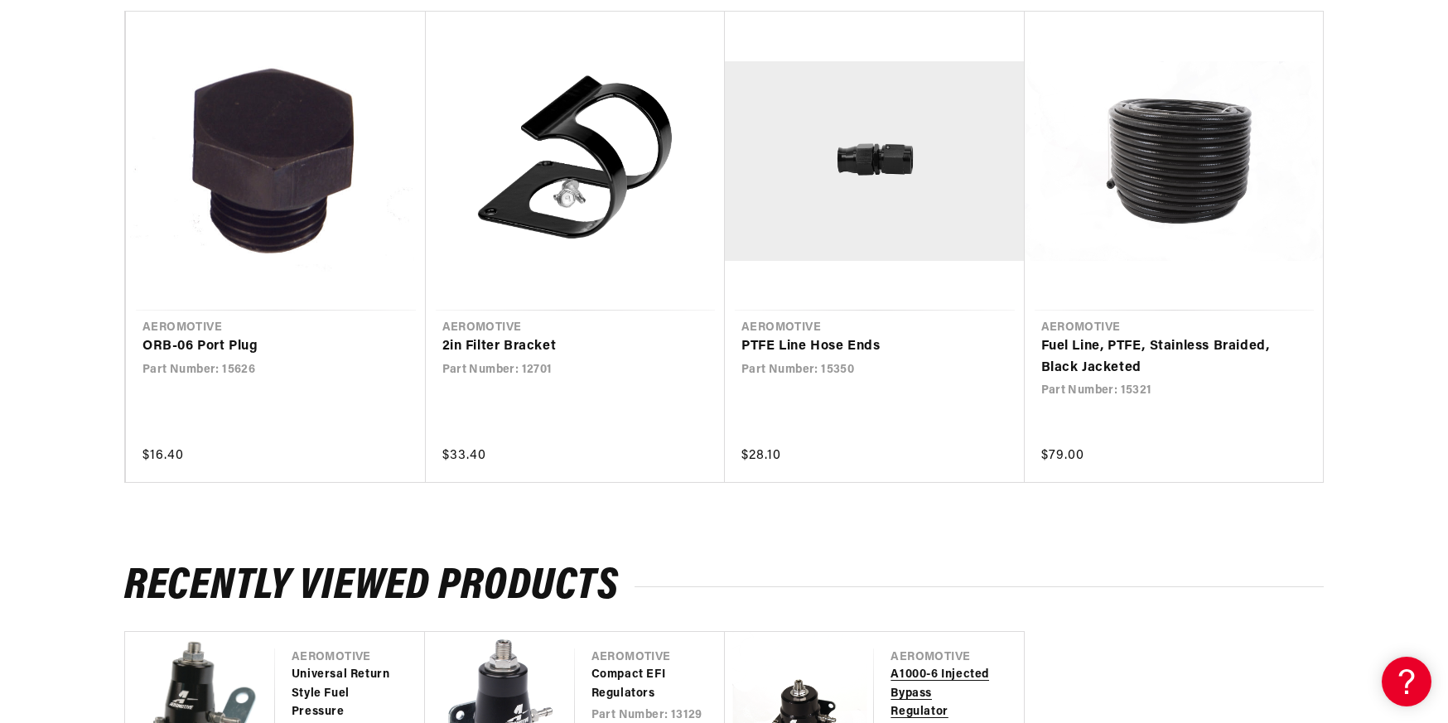
scroll to position [2153, 0]
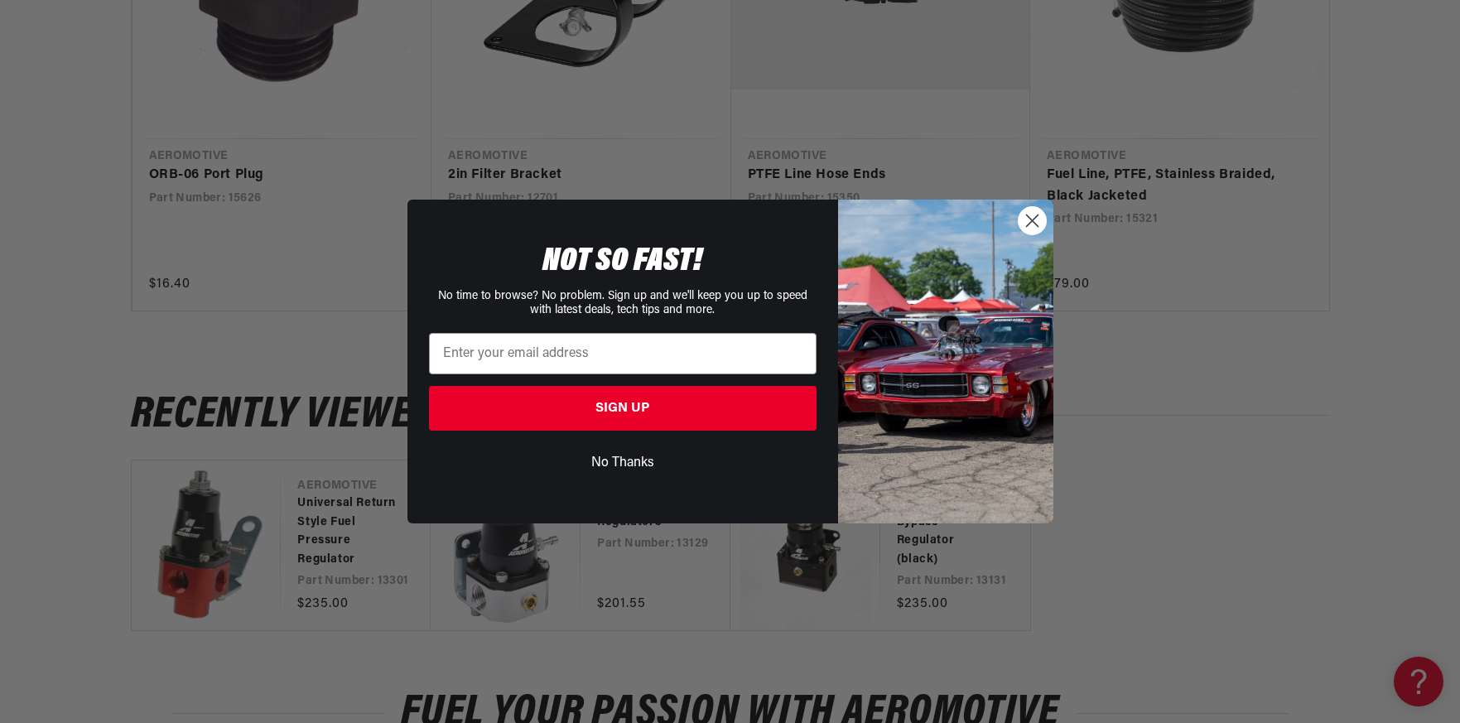
click at [1035, 217] on icon "Close dialog" at bounding box center [1032, 221] width 12 height 12
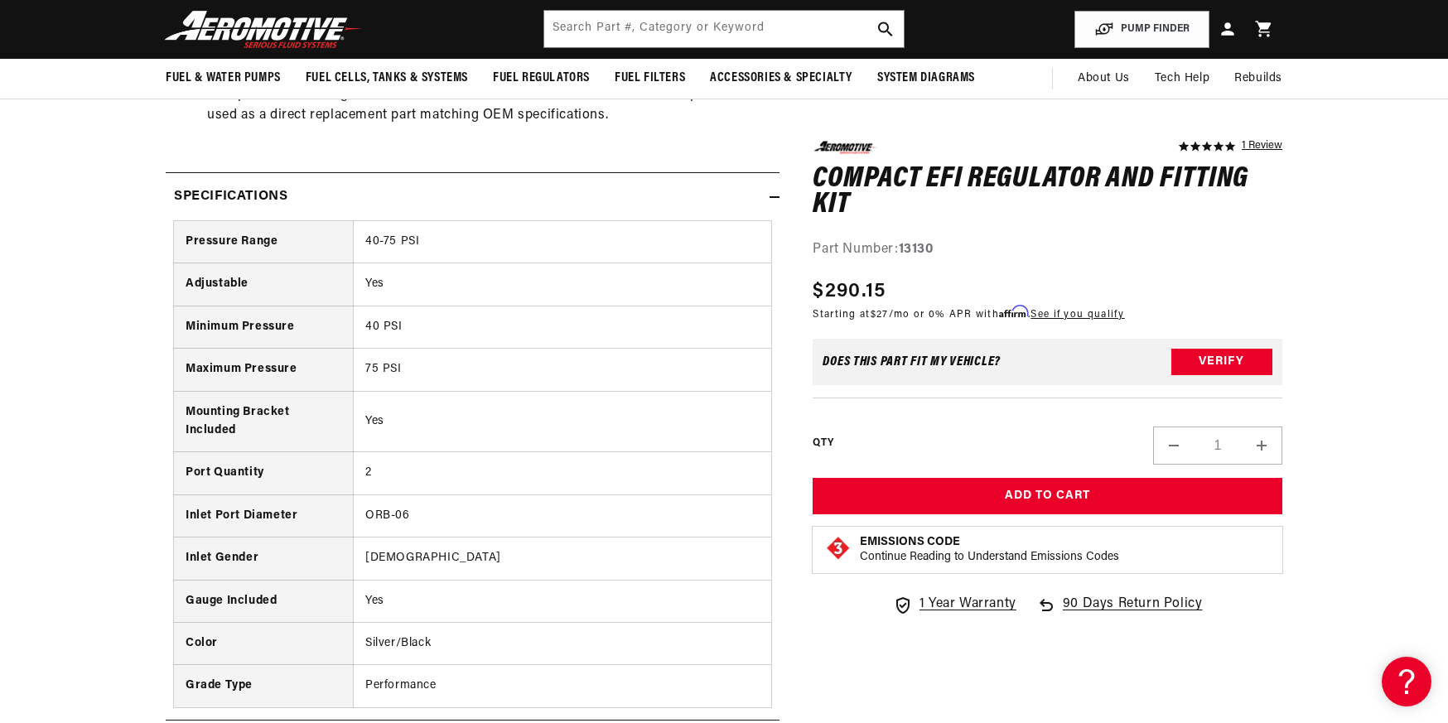
scroll to position [994, 0]
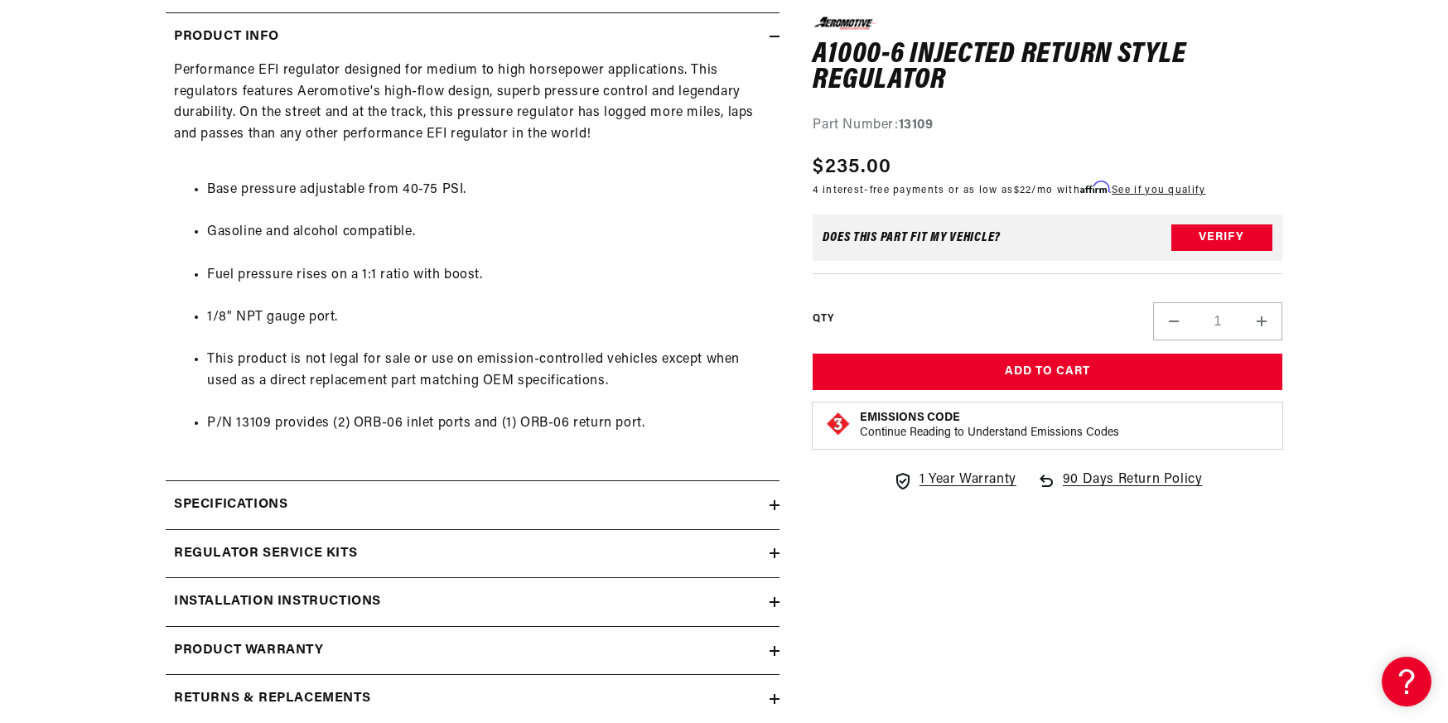
scroll to position [828, 0]
